Goal: Information Seeking & Learning: Learn about a topic

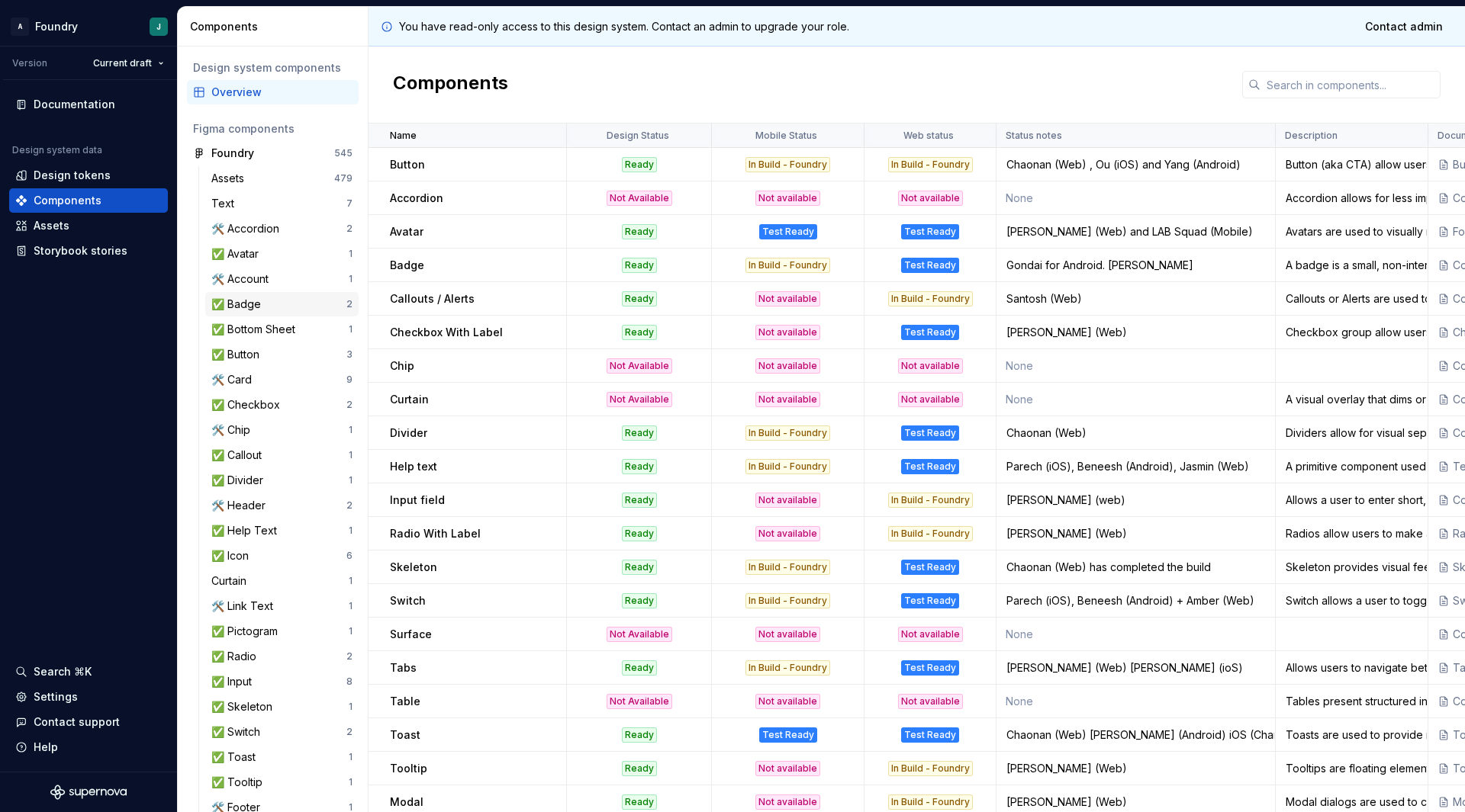
click at [296, 311] on div "✅ Badge" at bounding box center [279, 305] width 135 height 16
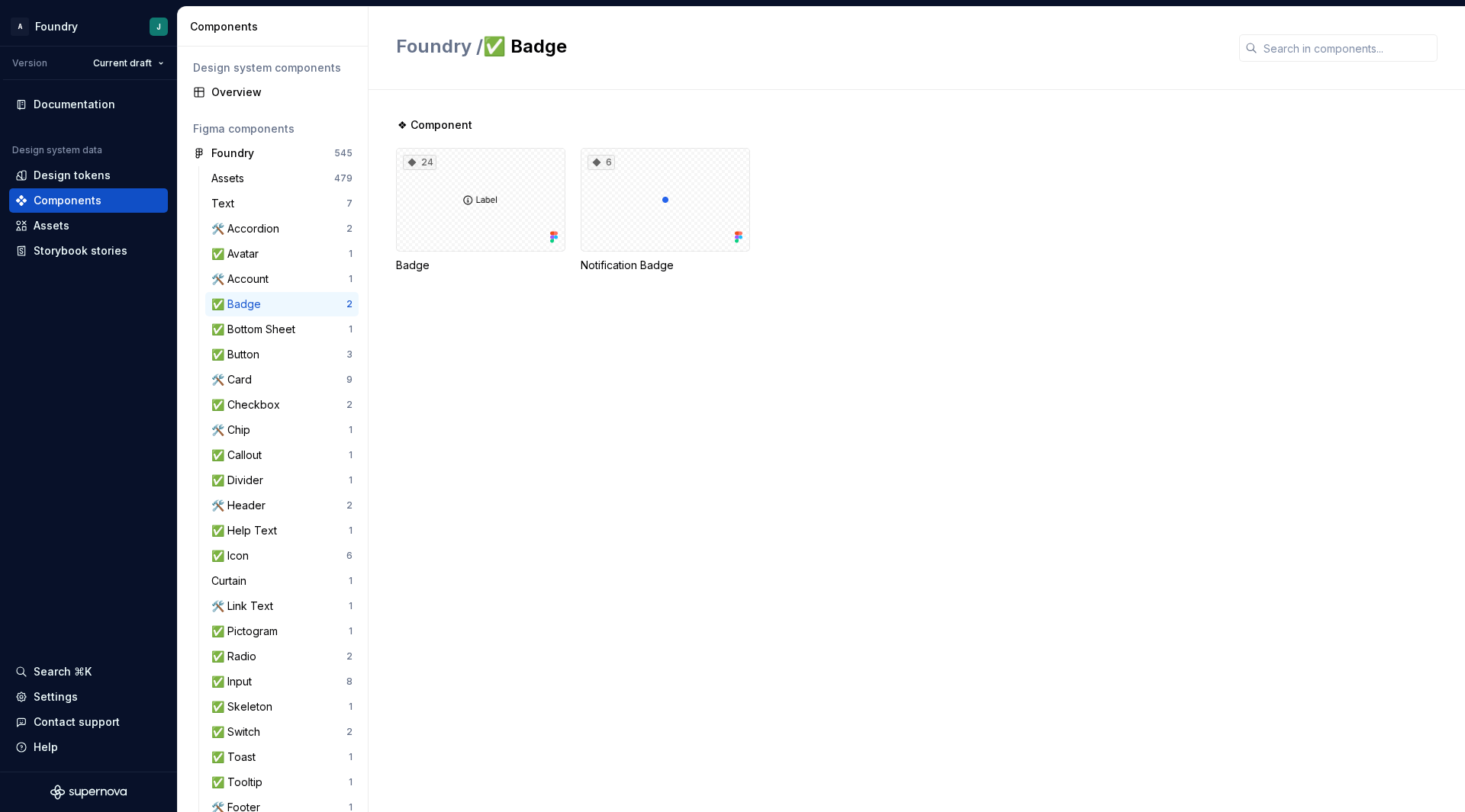
click at [542, 354] on div "❖ Component 24 Badge 6 Notification Badge" at bounding box center [930, 450] width 1069 height 722
click at [259, 88] on div "Overview" at bounding box center [282, 92] width 141 height 16
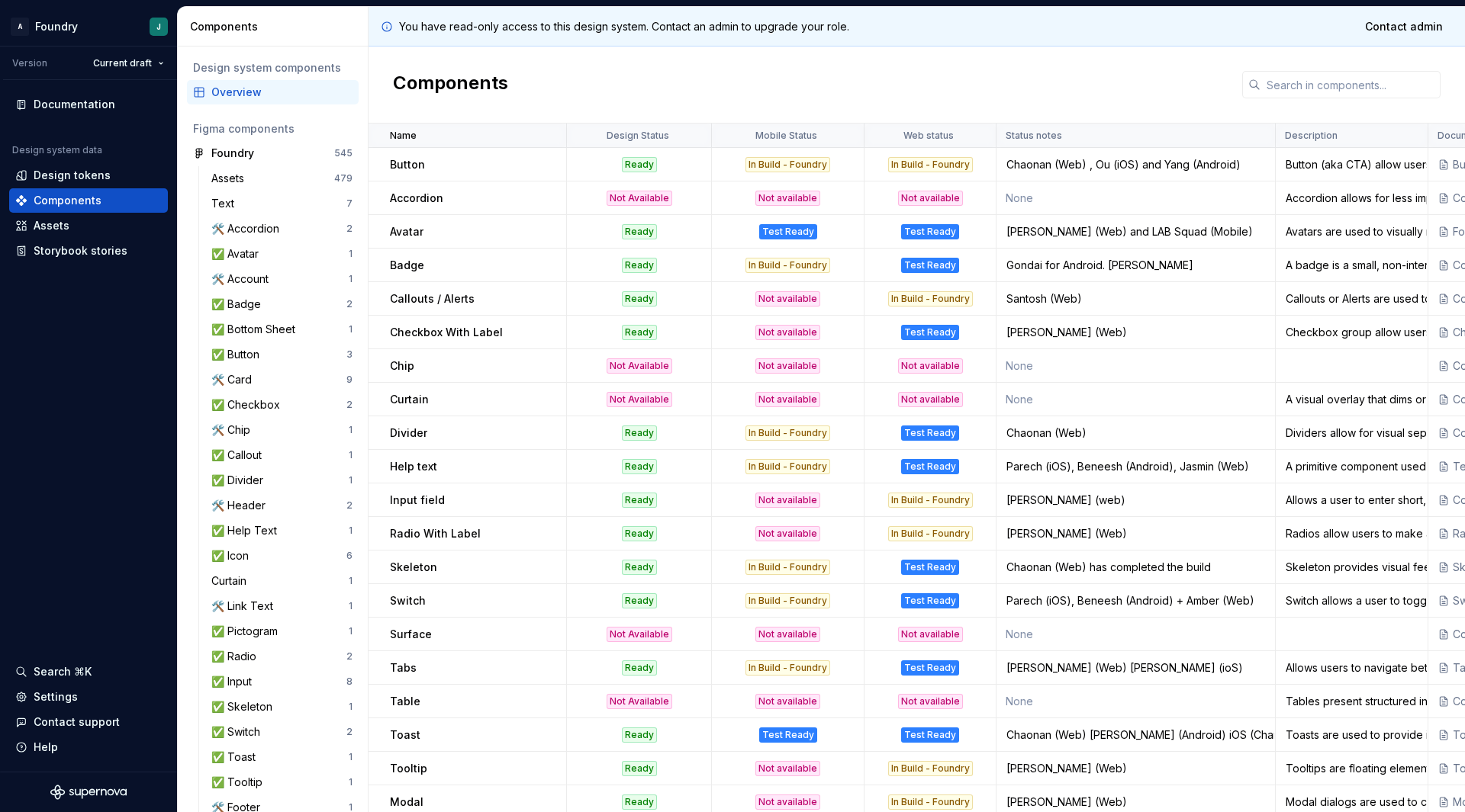
click at [410, 227] on p "Avatar" at bounding box center [406, 232] width 34 height 16
click at [276, 306] on div "✅ Badge" at bounding box center [279, 305] width 135 height 16
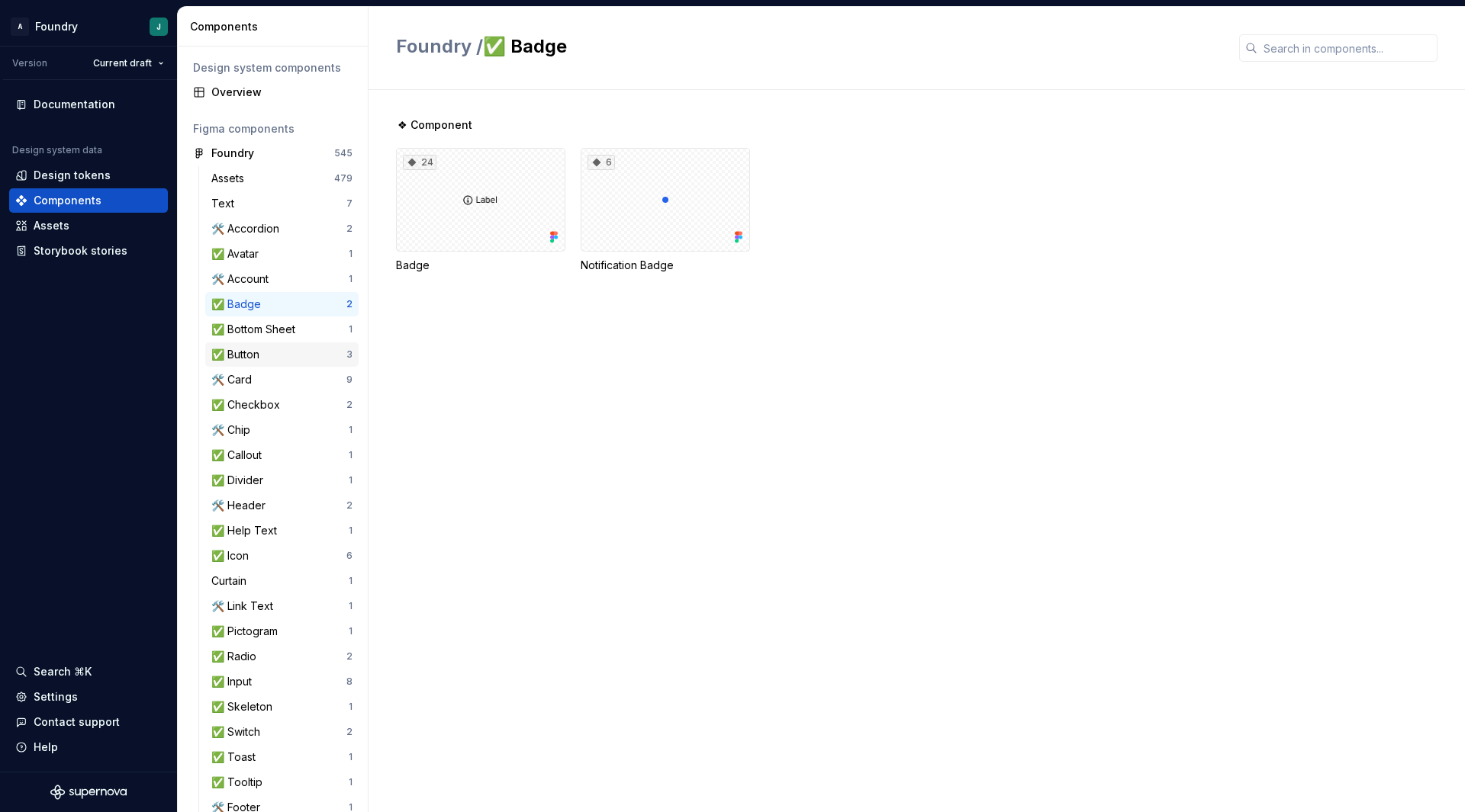
click at [272, 348] on div "✅ Button" at bounding box center [279, 355] width 135 height 16
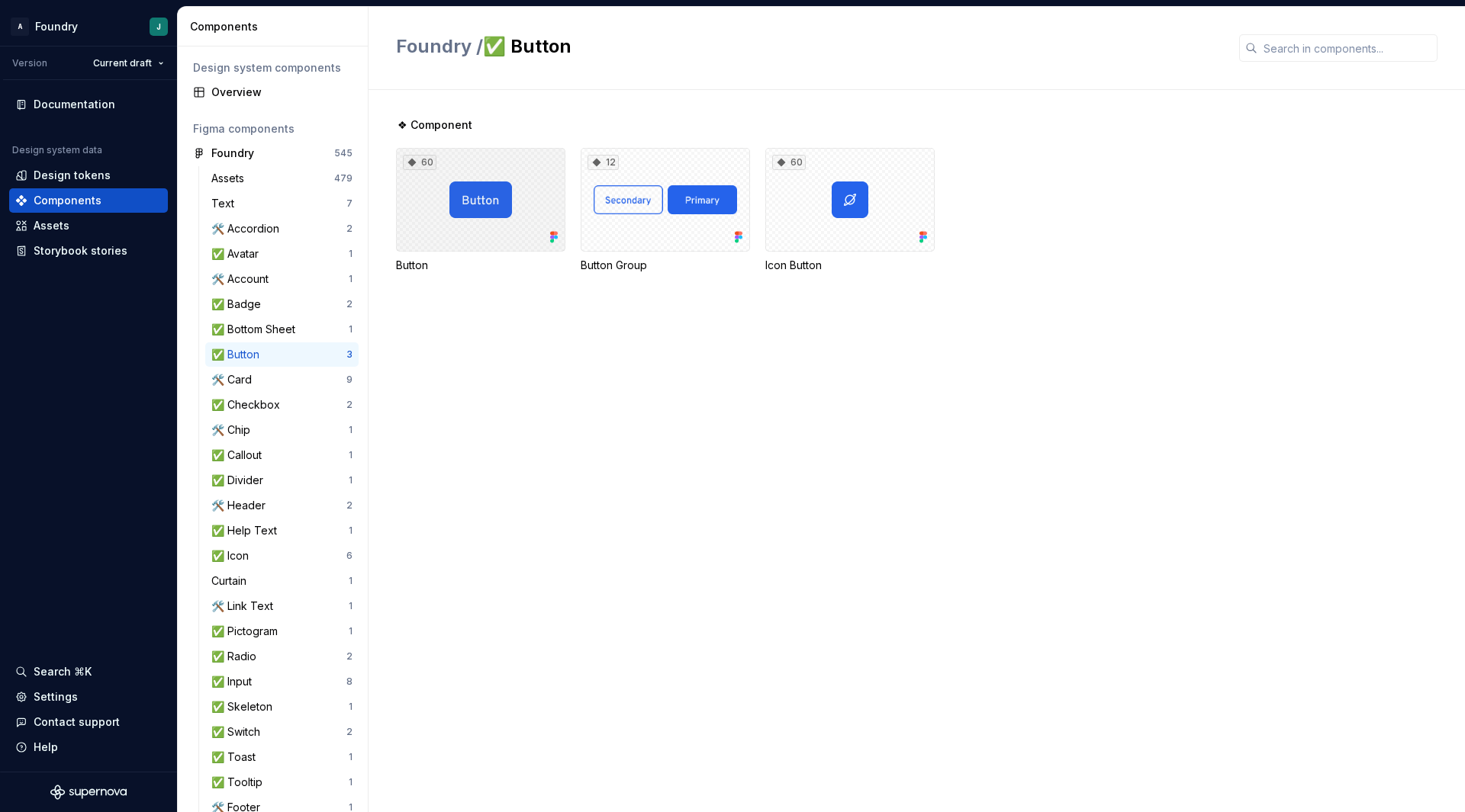
click at [453, 228] on div "60" at bounding box center [480, 200] width 169 height 104
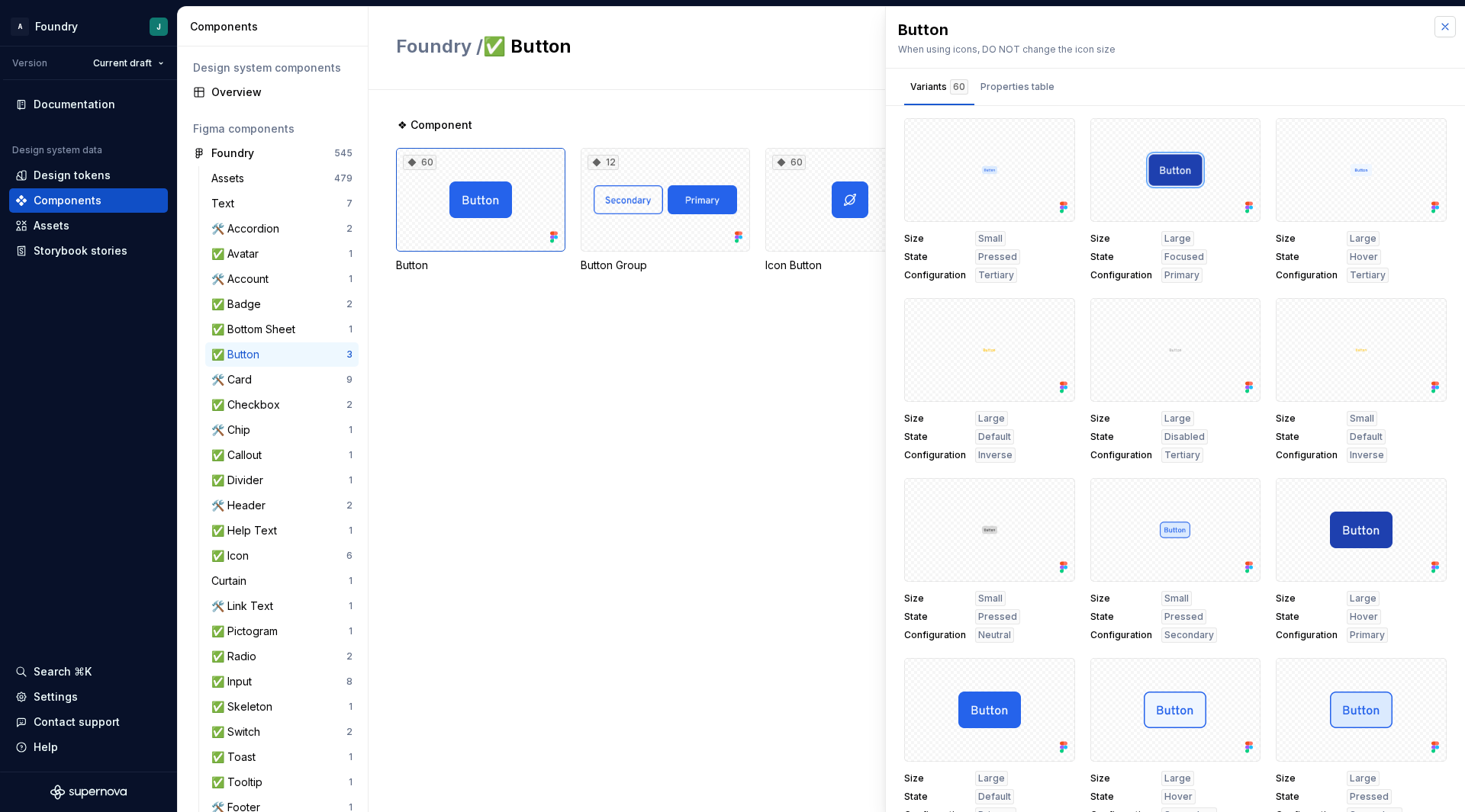
click at [1434, 29] on button "button" at bounding box center [1445, 26] width 22 height 22
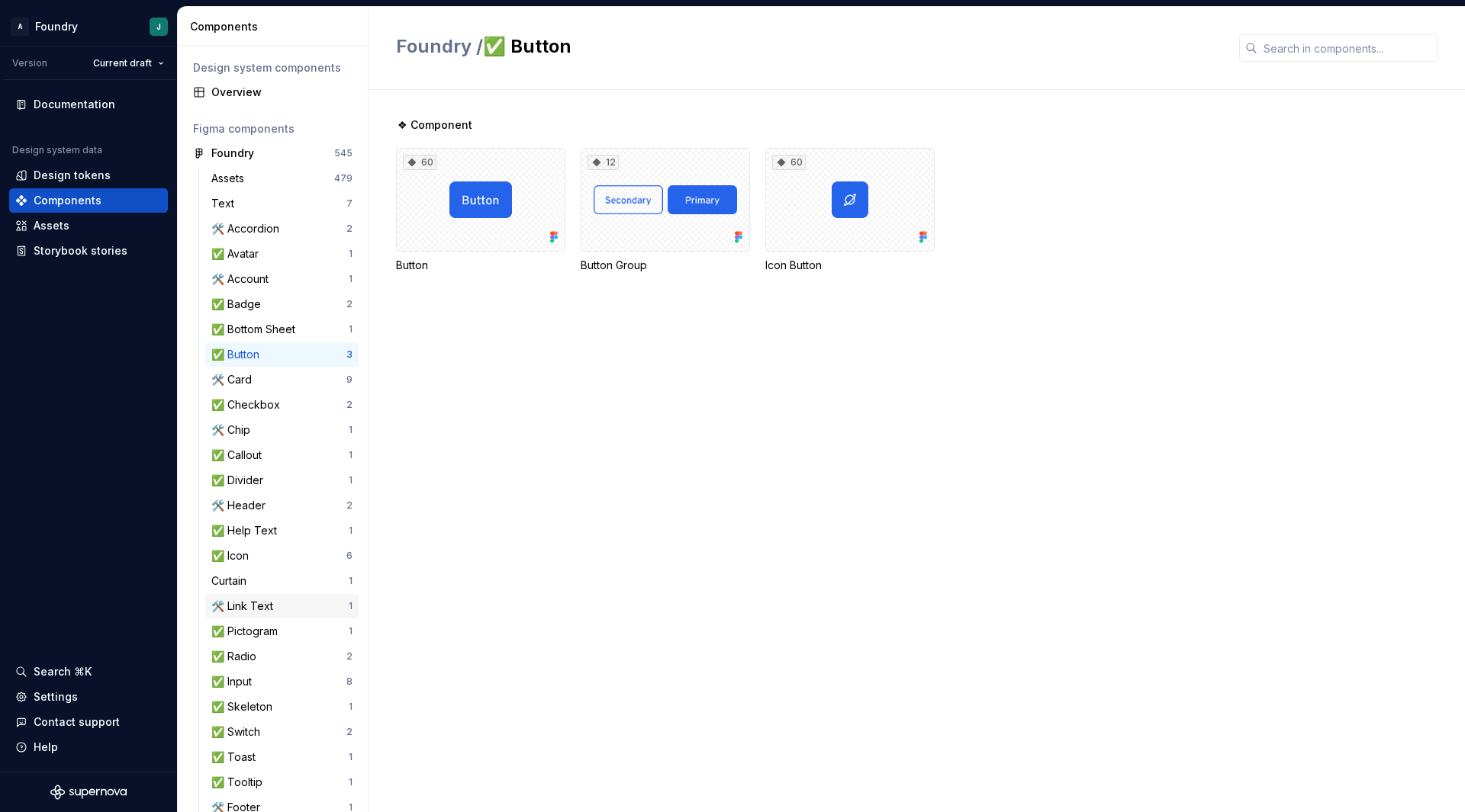
scroll to position [65, 0]
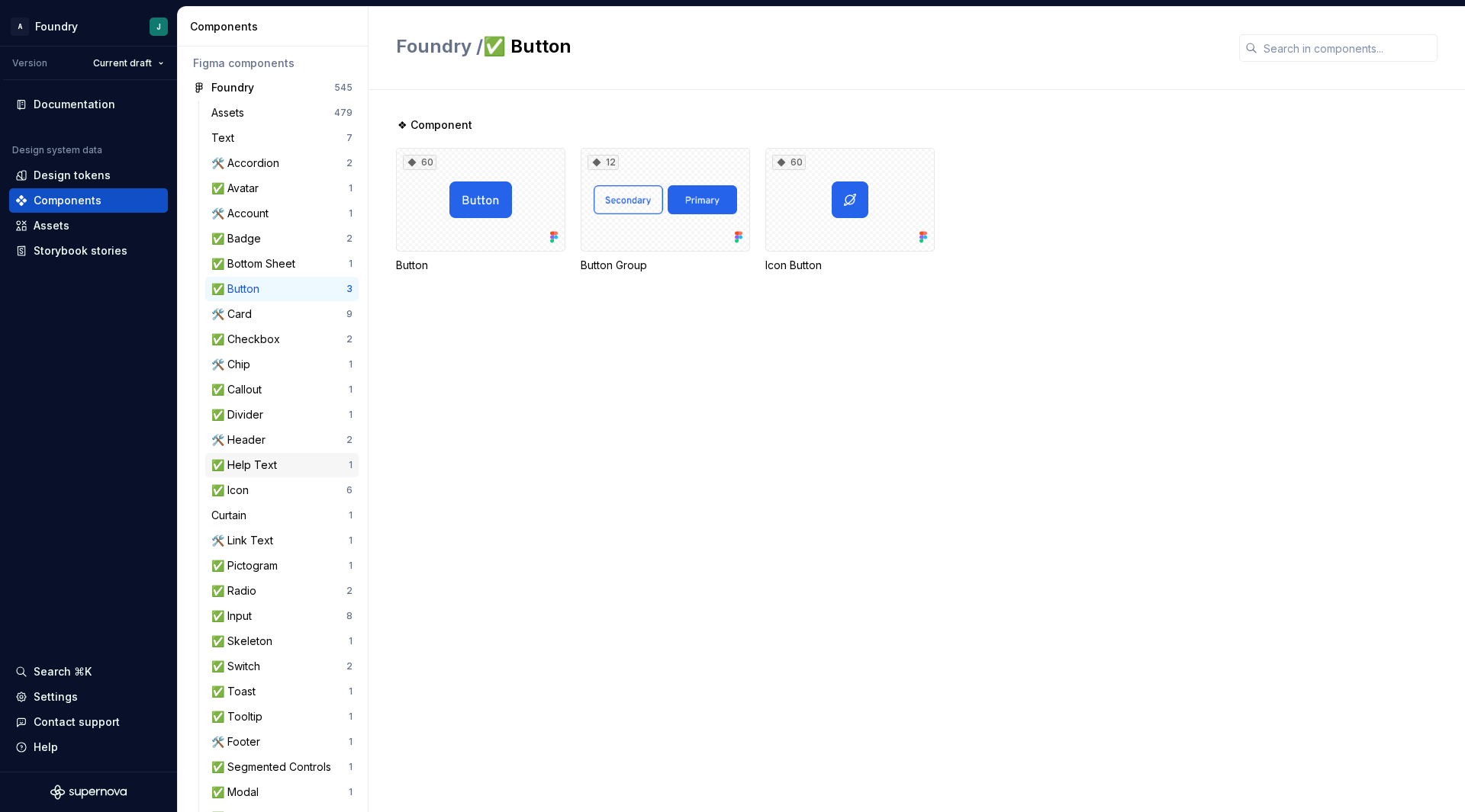
click at [258, 469] on div "✅ Help Text" at bounding box center [248, 465] width 71 height 16
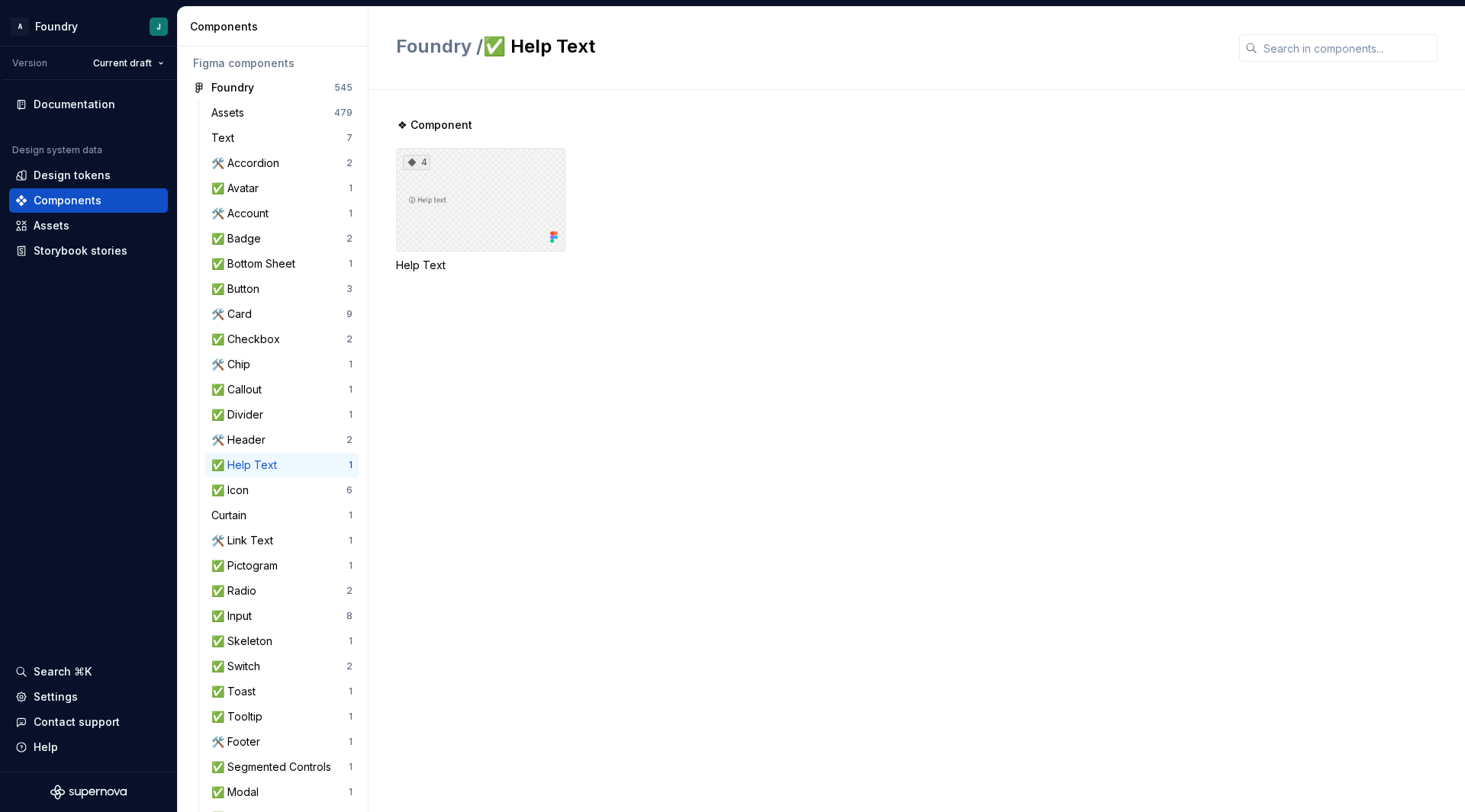
click at [493, 211] on div "4" at bounding box center [480, 200] width 169 height 104
